Goal: Information Seeking & Learning: Learn about a topic

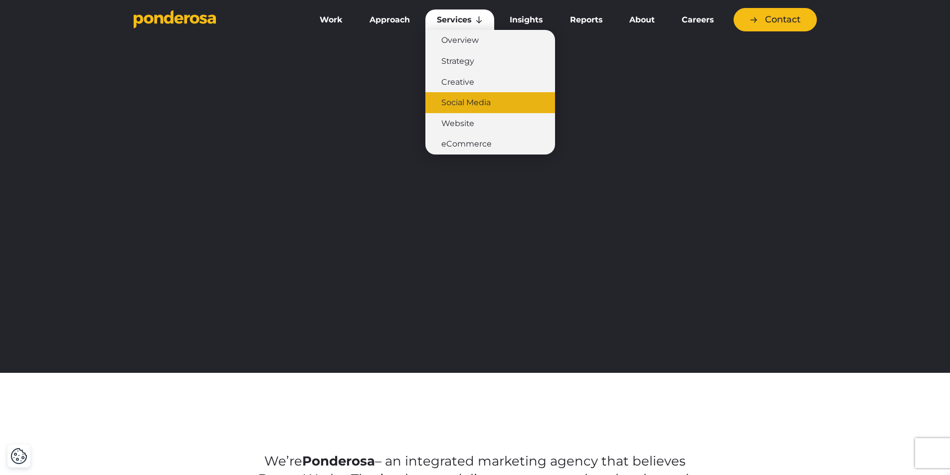
click at [455, 104] on link "Social Media" at bounding box center [490, 102] width 130 height 21
